Goal: Task Accomplishment & Management: Use online tool/utility

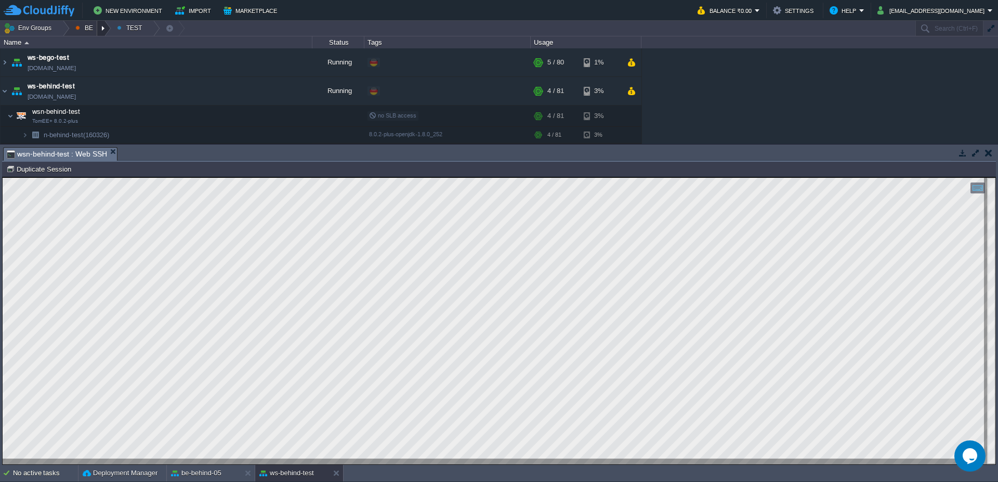
click at [108, 24] on div at bounding box center [104, 28] width 14 height 15
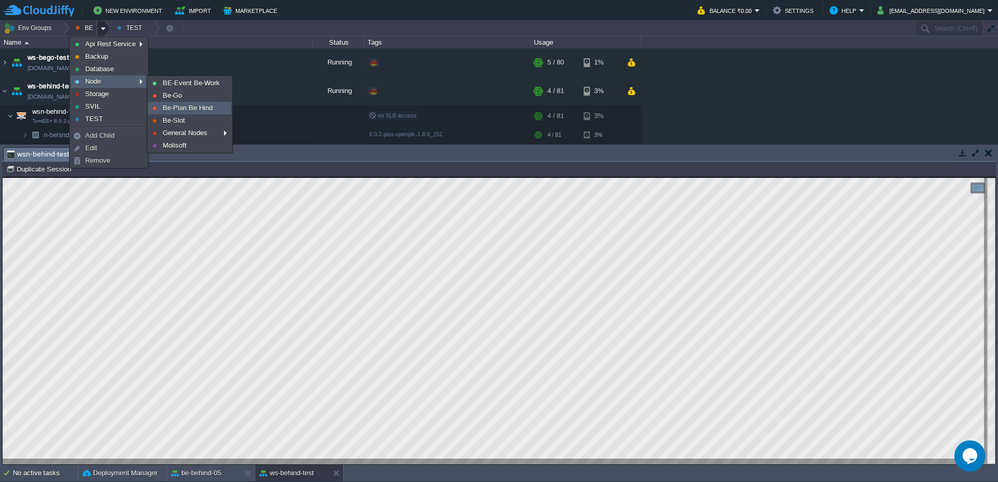
click at [188, 109] on span "Be-Plan Be Hind" at bounding box center [188, 108] width 50 height 8
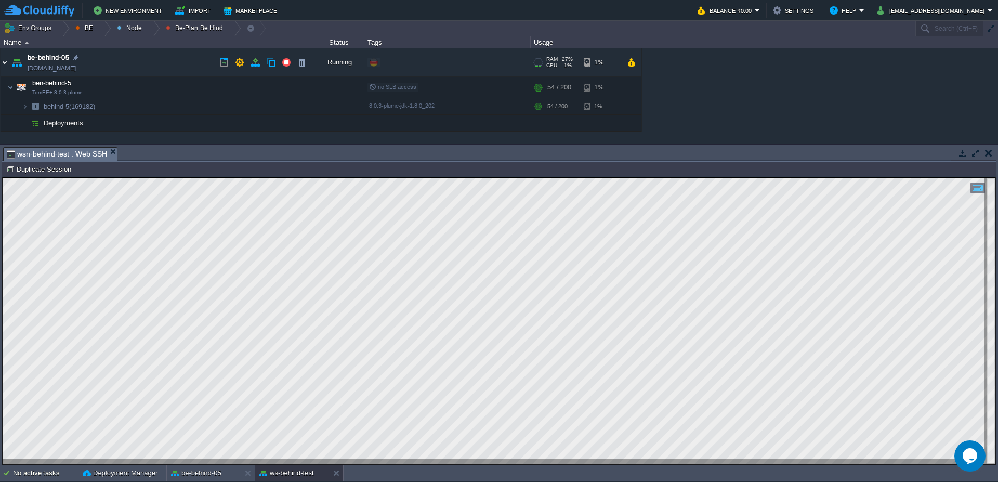
click at [3, 65] on img at bounding box center [5, 62] width 8 height 28
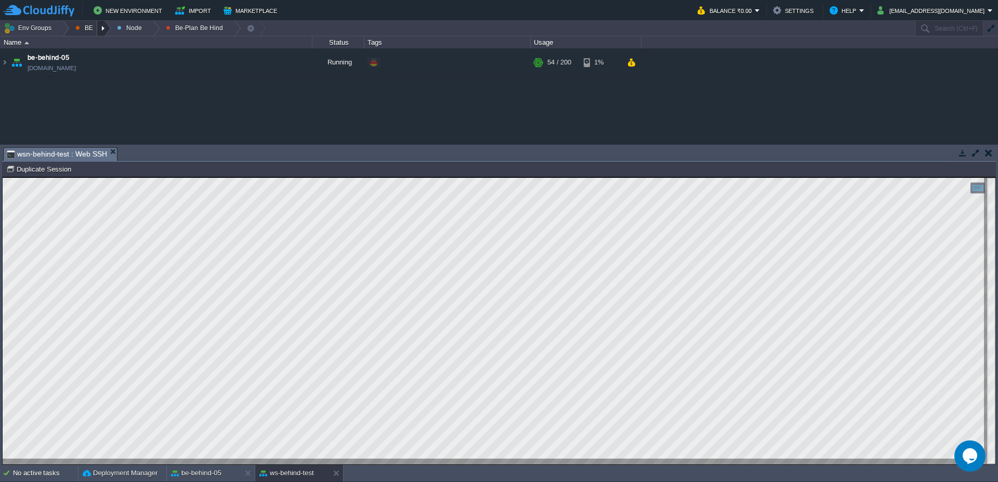
click at [101, 28] on div at bounding box center [104, 28] width 14 height 15
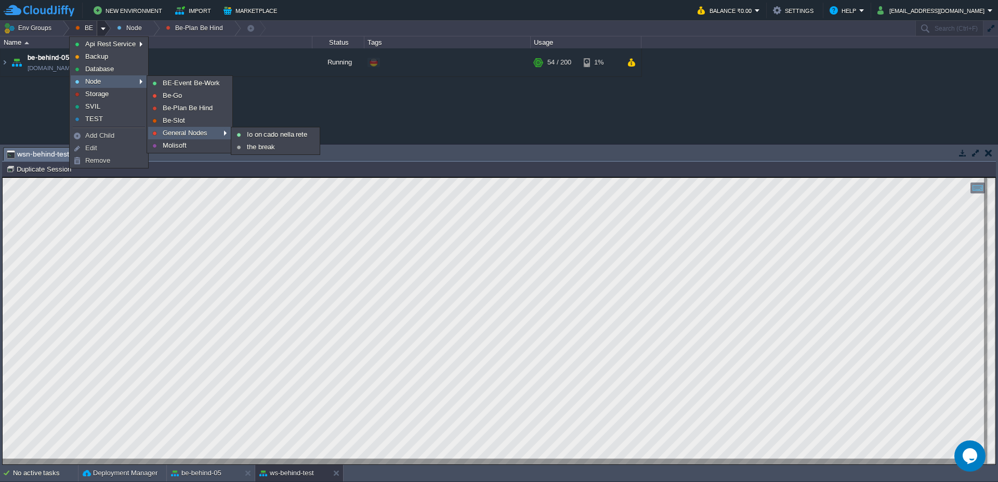
click at [203, 131] on span "General Nodes" at bounding box center [185, 133] width 45 height 8
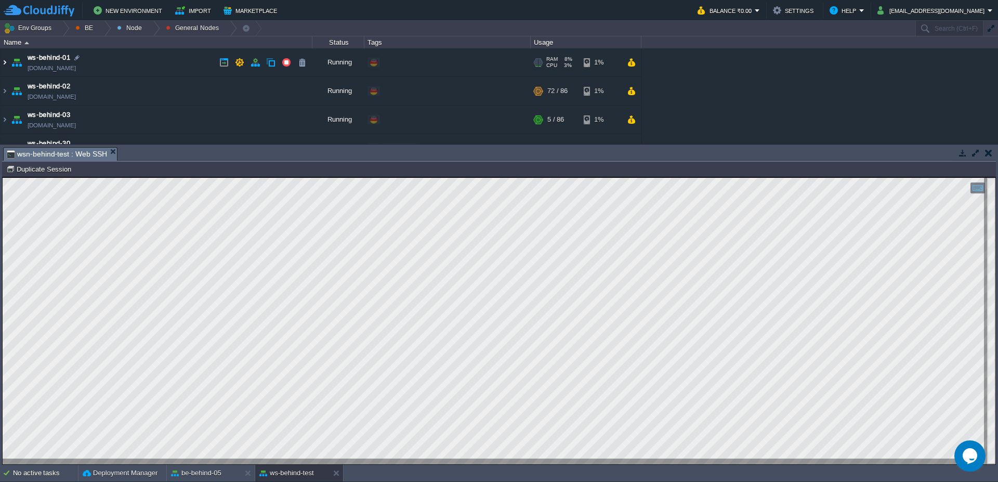
click at [3, 63] on img at bounding box center [5, 62] width 8 height 28
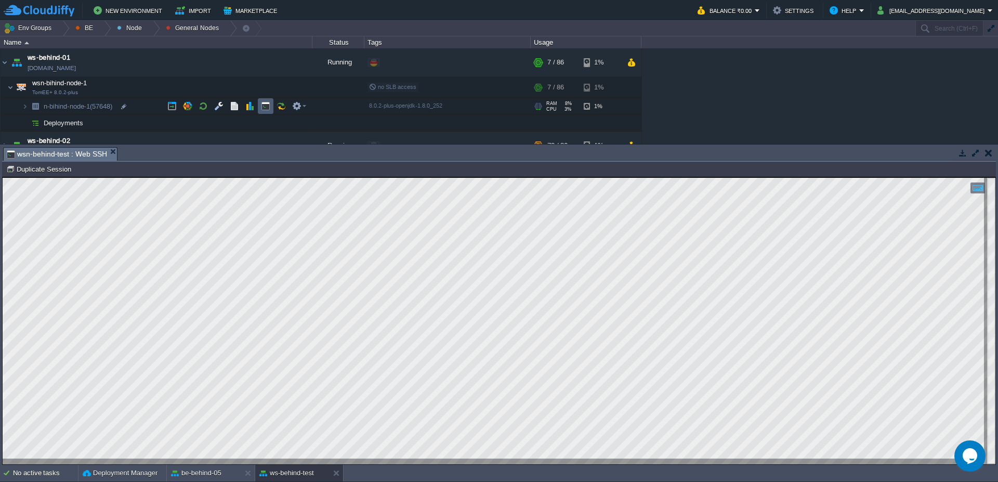
click at [272, 111] on td at bounding box center [266, 106] width 16 height 16
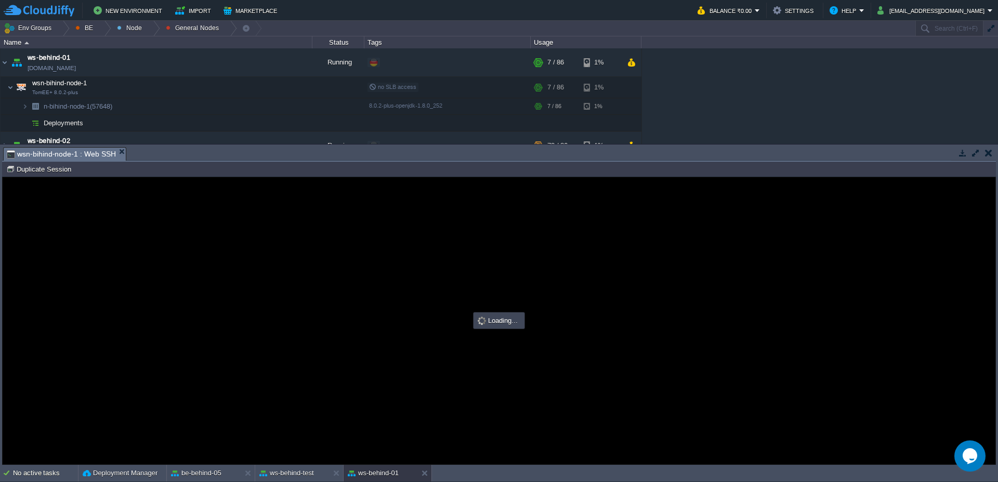
type input "#000000"
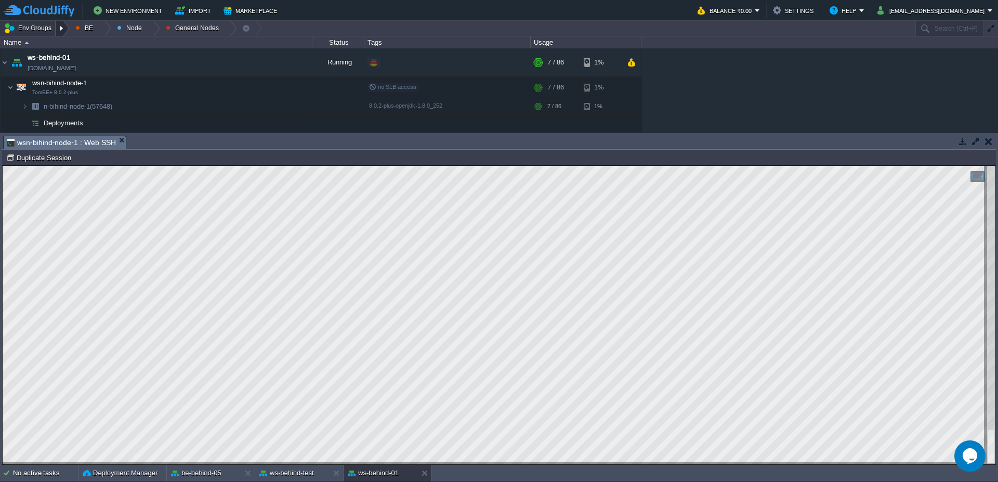
click at [61, 29] on div at bounding box center [63, 28] width 14 height 15
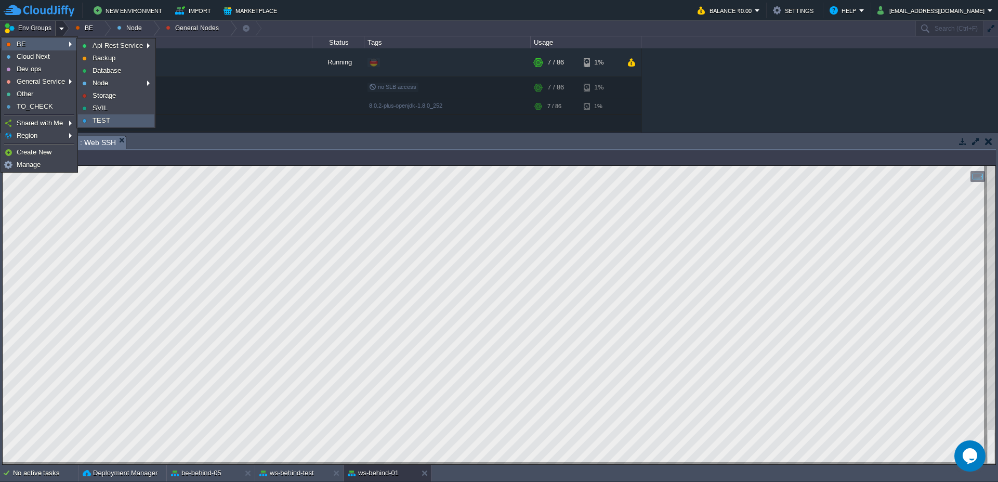
click at [102, 121] on span "TEST" at bounding box center [101, 120] width 18 height 8
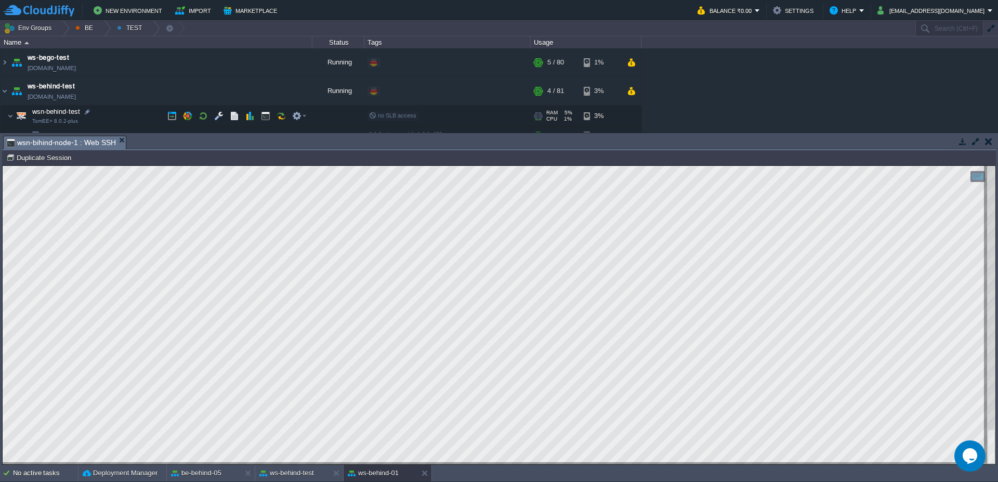
scroll to position [56, 0]
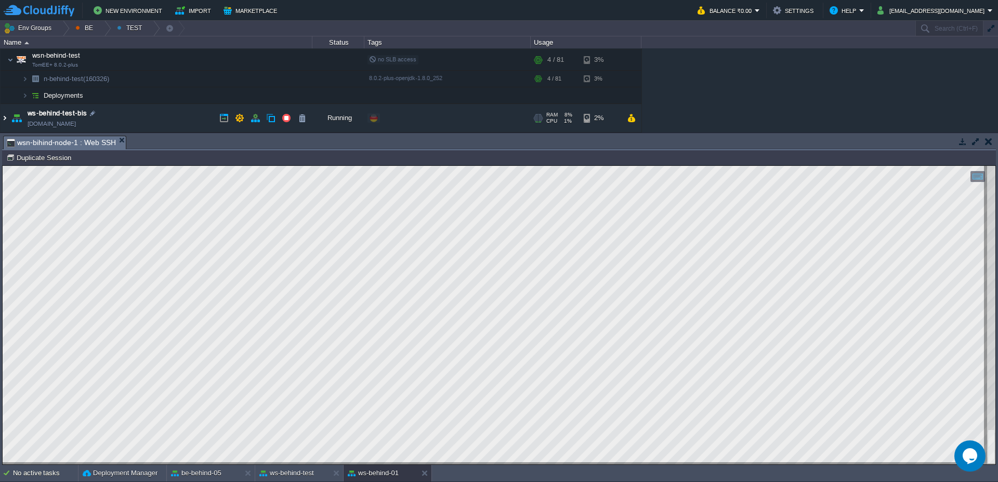
click at [5, 118] on img at bounding box center [5, 118] width 8 height 28
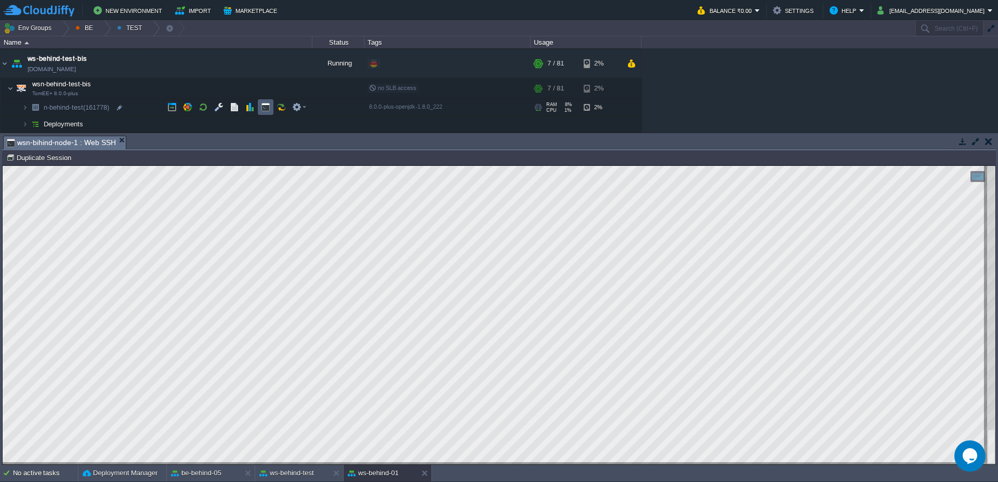
click at [261, 107] on button "button" at bounding box center [265, 106] width 9 height 9
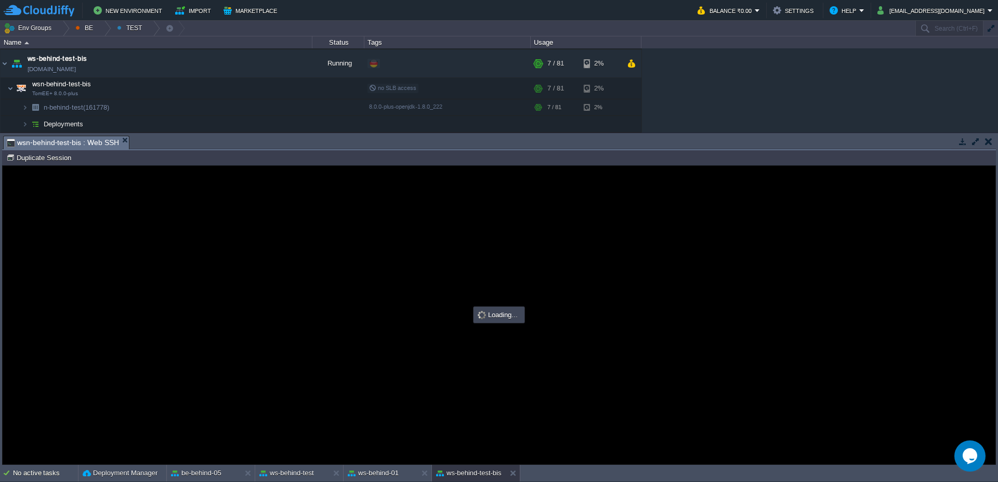
scroll to position [0, 0]
type input "#000000"
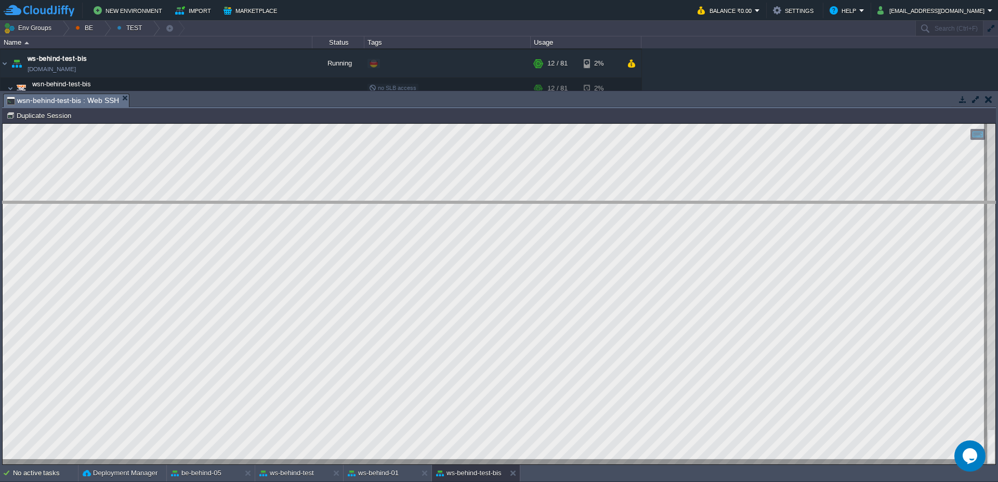
drag, startPoint x: 338, startPoint y: 103, endPoint x: 348, endPoint y: 213, distance: 109.6
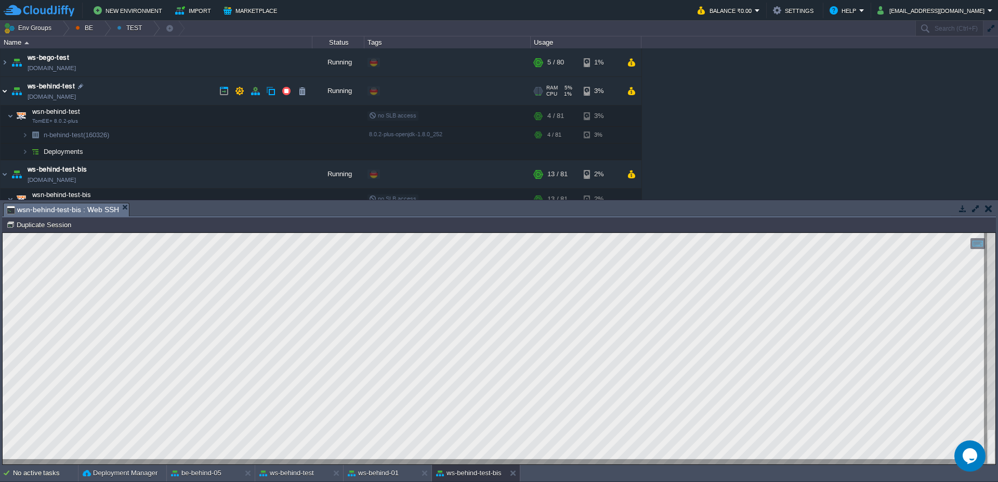
click at [1, 90] on img at bounding box center [5, 91] width 8 height 28
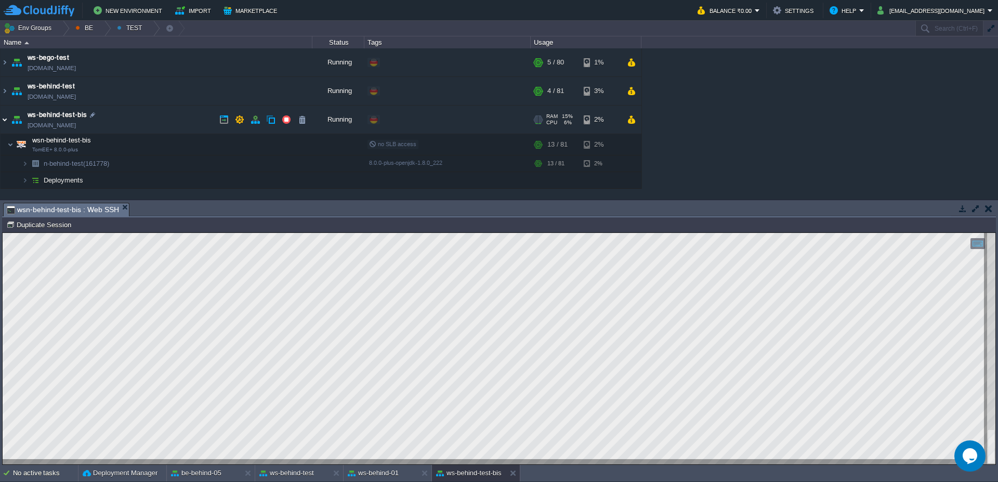
click at [1, 120] on img at bounding box center [5, 119] width 8 height 28
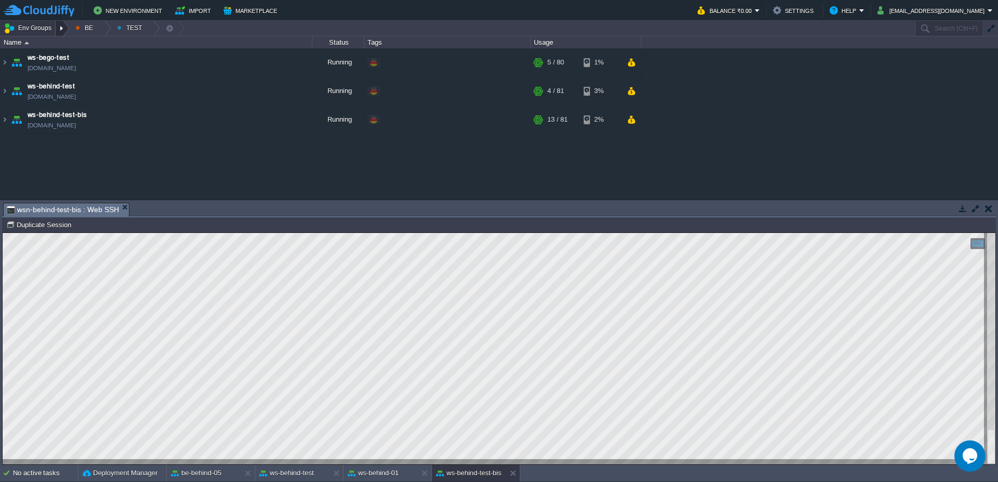
click at [62, 27] on div at bounding box center [63, 28] width 14 height 15
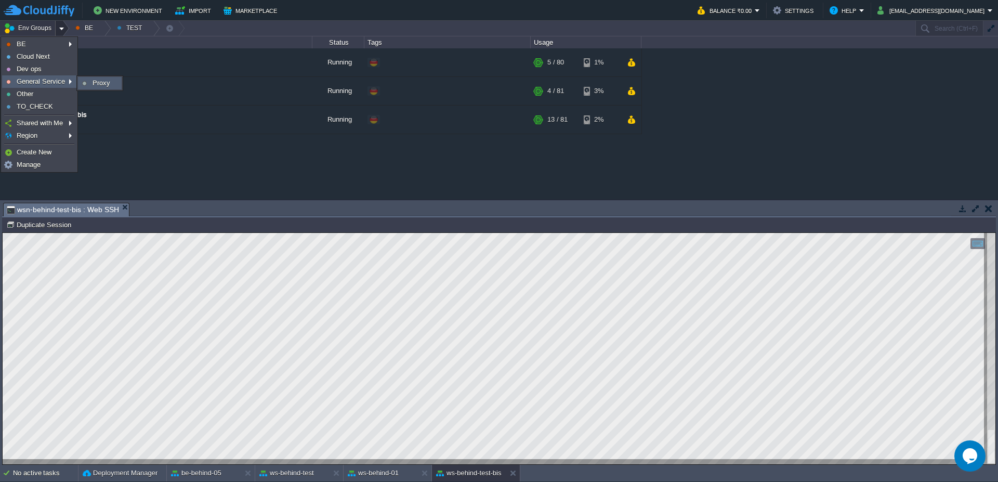
click at [98, 81] on span "Proxy" at bounding box center [101, 83] width 18 height 8
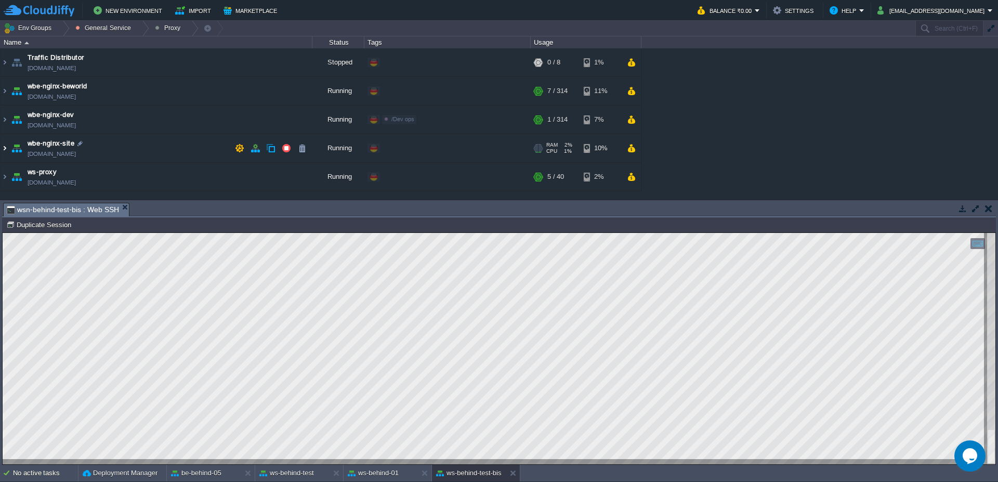
click at [4, 146] on img at bounding box center [5, 148] width 8 height 28
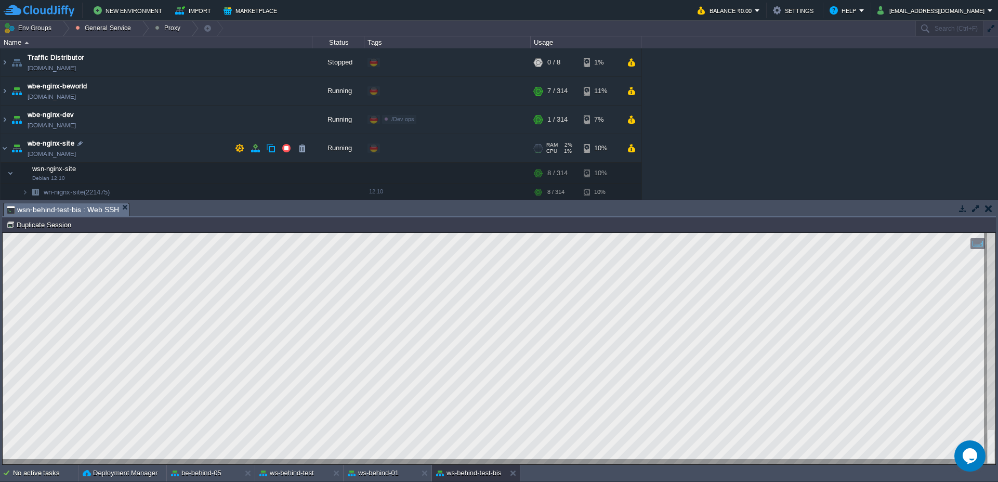
scroll to position [30, 0]
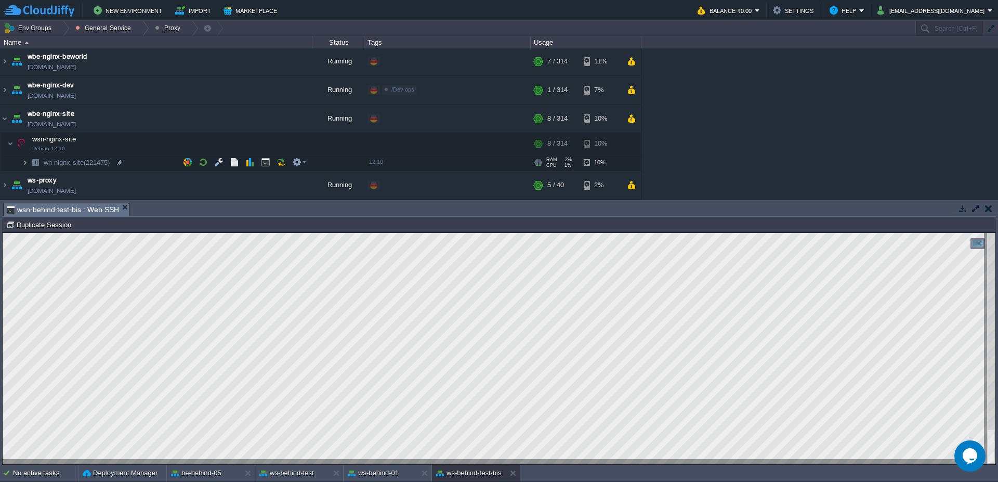
click at [23, 163] on img at bounding box center [25, 162] width 6 height 16
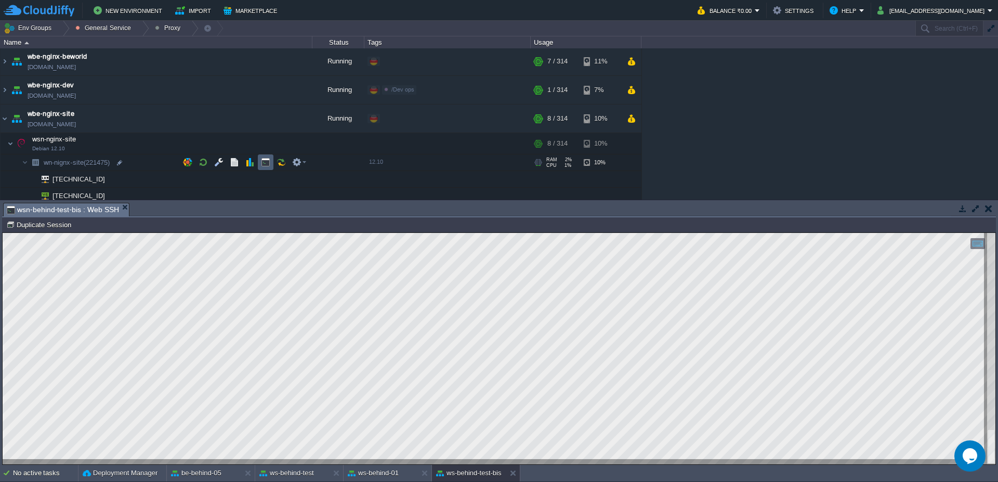
click at [266, 163] on button "button" at bounding box center [265, 161] width 9 height 9
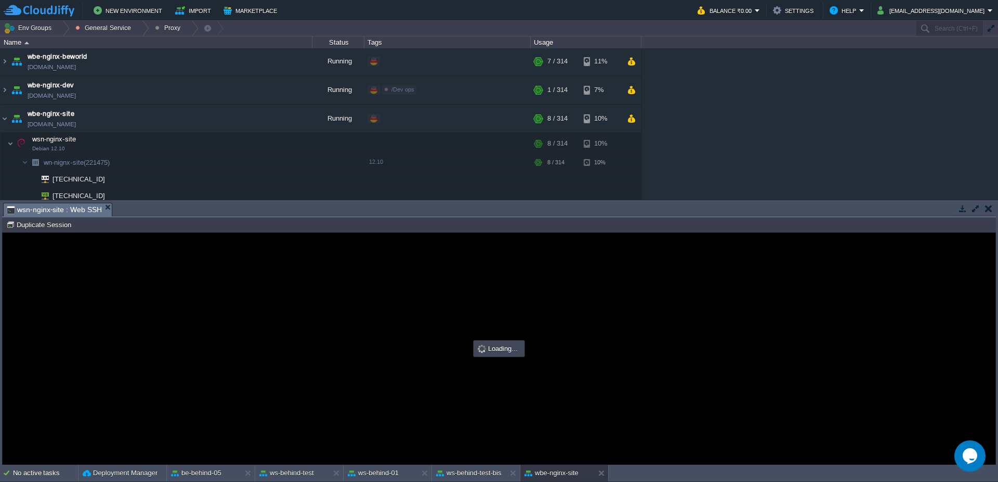
scroll to position [0, 0]
type input "#000000"
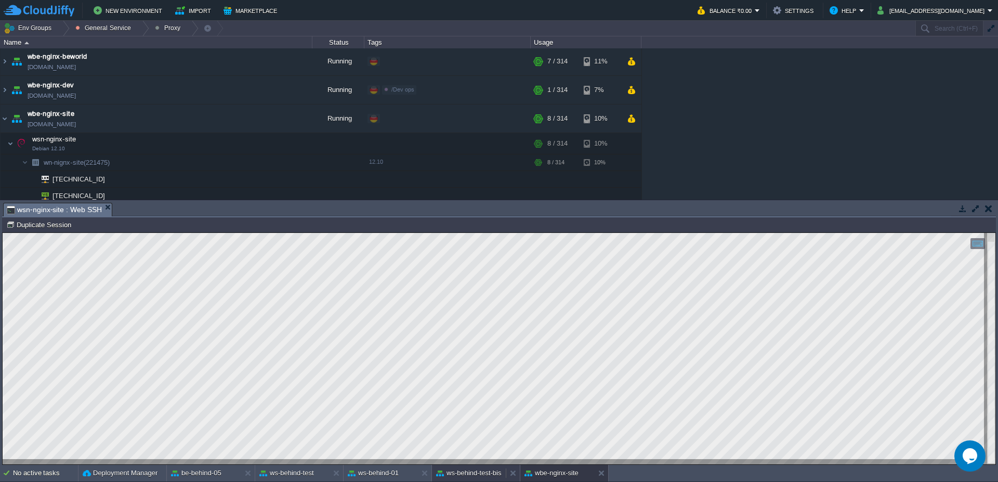
click at [497, 468] on button "ws-behind-test-bis" at bounding box center [468, 473] width 65 height 10
click at [569, 471] on button "wbe-nginx-site" at bounding box center [551, 473] width 54 height 10
click at [456, 476] on button "ws-behind-test-bis" at bounding box center [468, 473] width 65 height 10
click at [137, 32] on div at bounding box center [142, 28] width 14 height 15
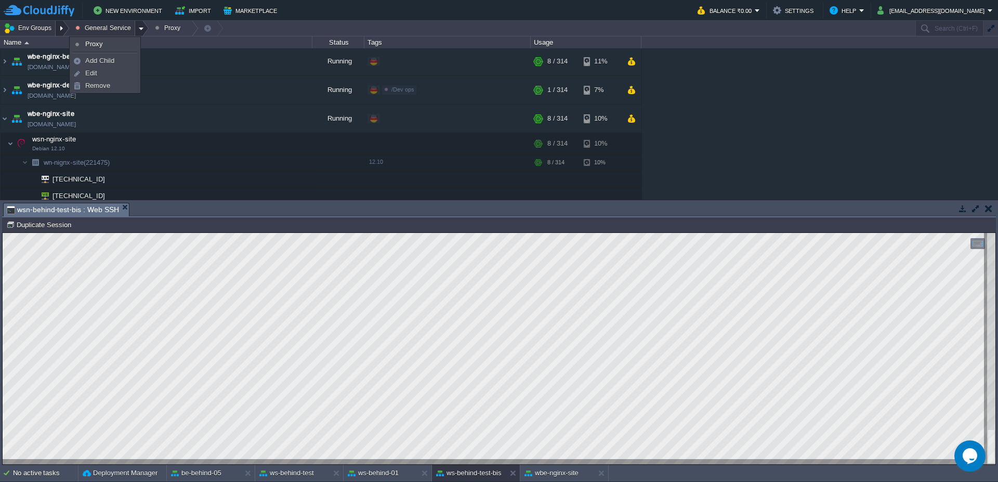
click at [62, 25] on div at bounding box center [63, 28] width 14 height 15
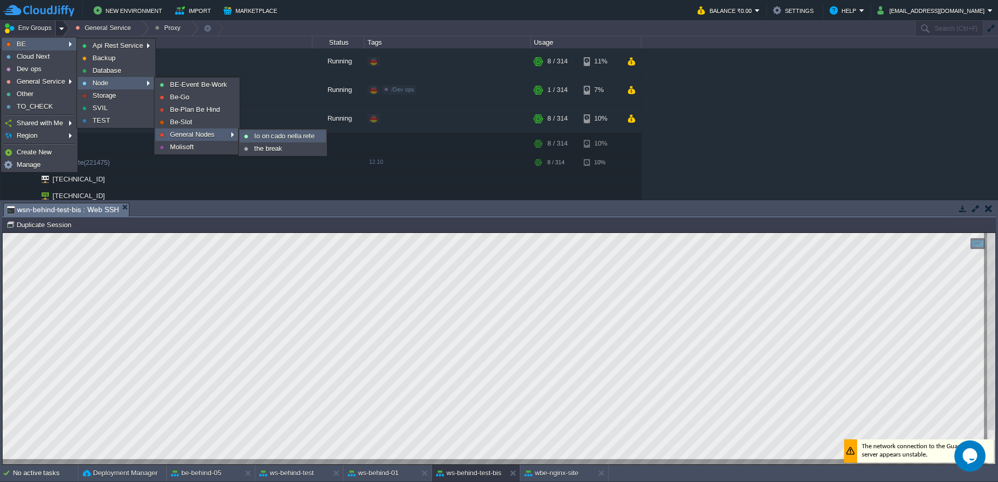
click at [268, 138] on span "Io on cado nella rete" at bounding box center [284, 136] width 60 height 8
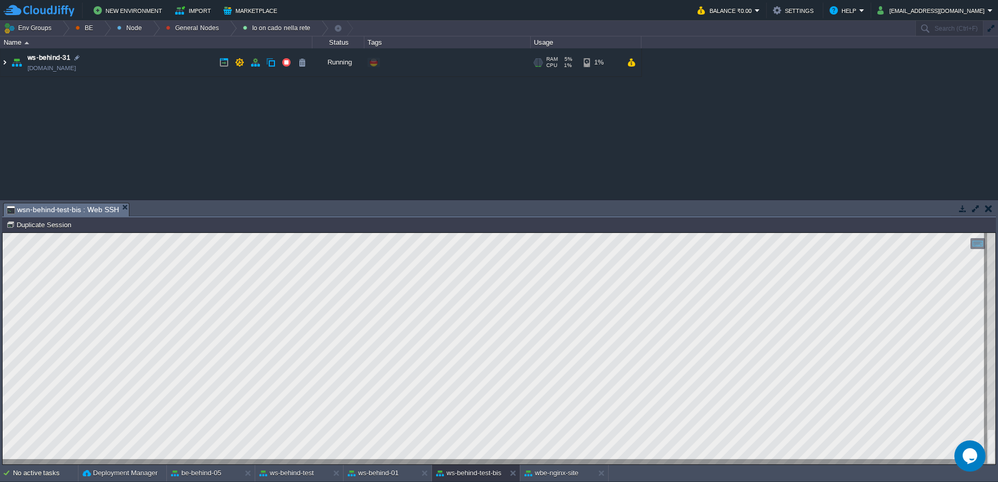
click at [2, 62] on img at bounding box center [5, 62] width 8 height 28
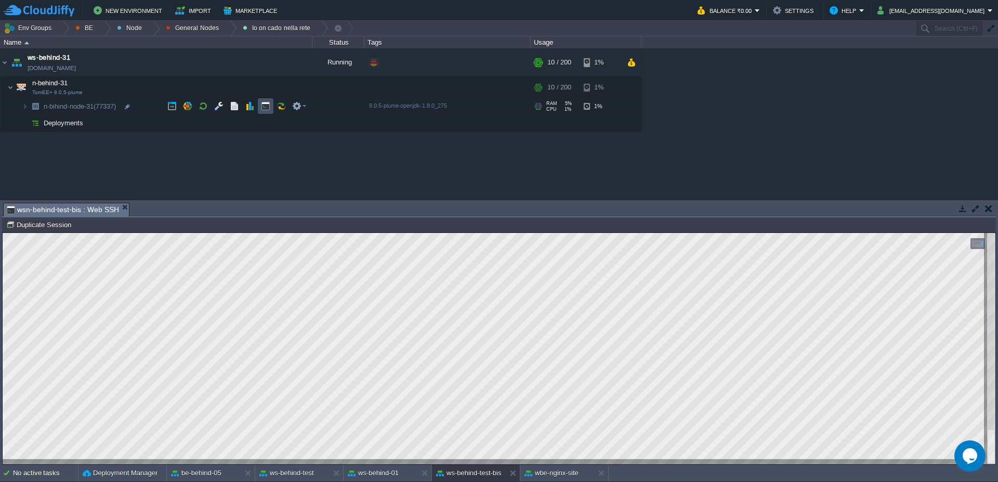
click at [268, 104] on button "button" at bounding box center [265, 105] width 9 height 9
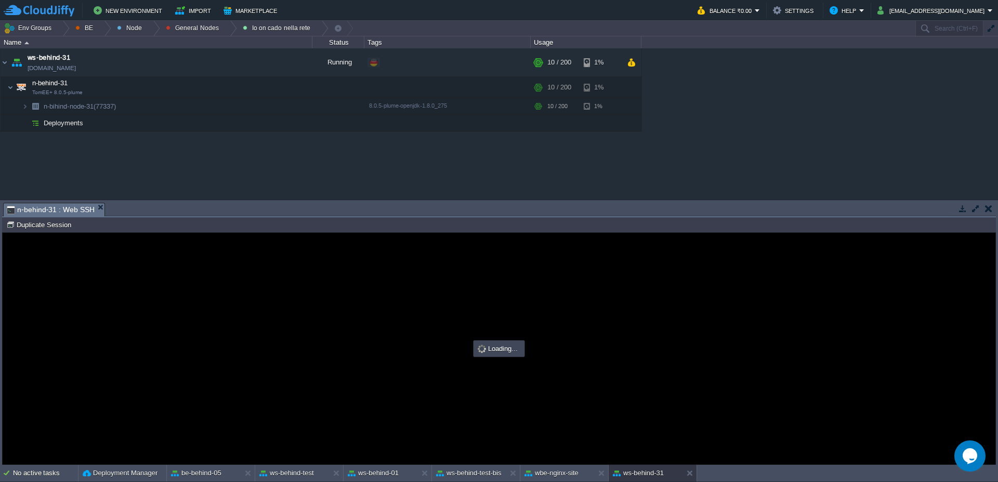
type input "#000000"
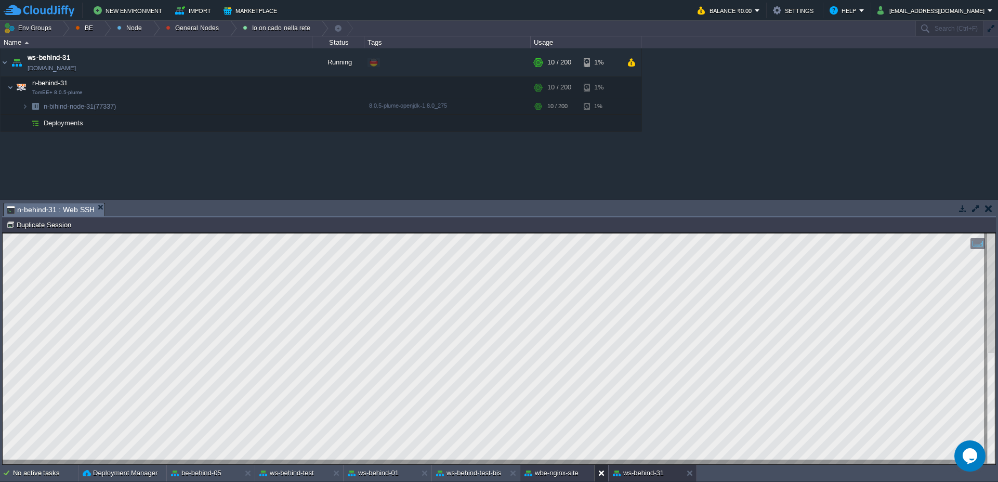
click at [601, 476] on button at bounding box center [603, 473] width 10 height 10
click at [372, 469] on button "ws-behind-01" at bounding box center [373, 473] width 51 height 10
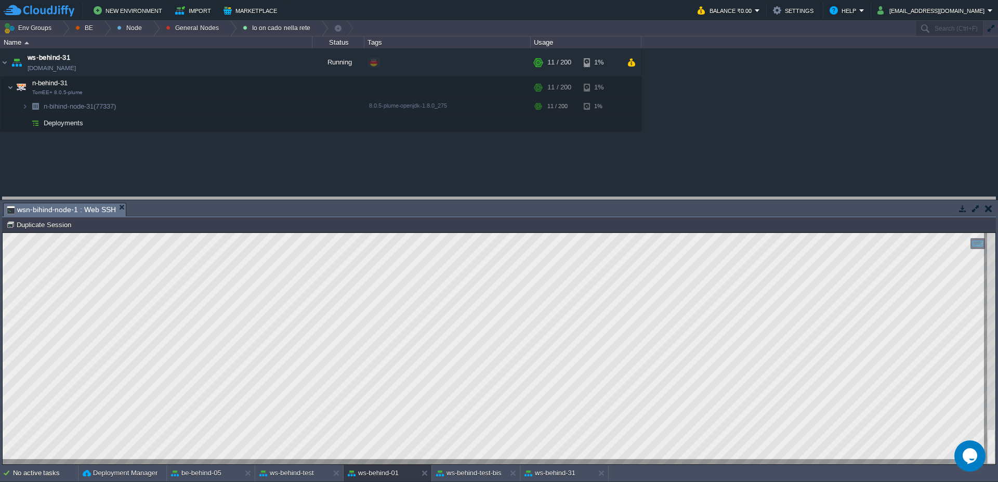
drag, startPoint x: 461, startPoint y: 211, endPoint x: 460, endPoint y: 197, distance: 14.0
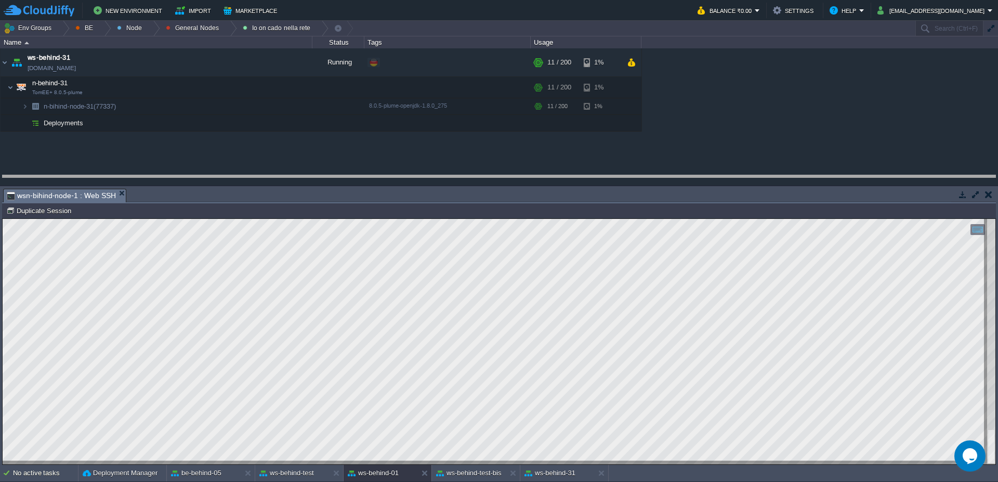
drag, startPoint x: 377, startPoint y: 194, endPoint x: 374, endPoint y: 189, distance: 5.6
